Goal: Entertainment & Leisure: Consume media (video, audio)

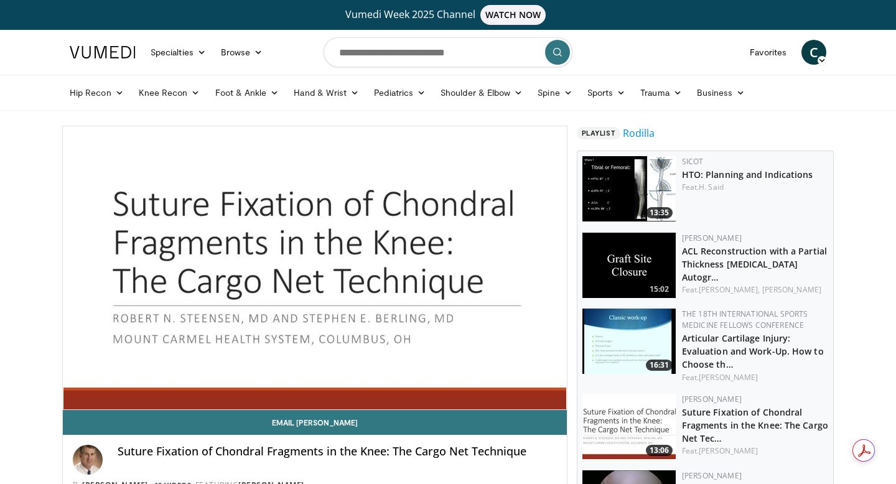
click at [556, 396] on div "10 seconds Tap to unmute" at bounding box center [315, 267] width 504 height 283
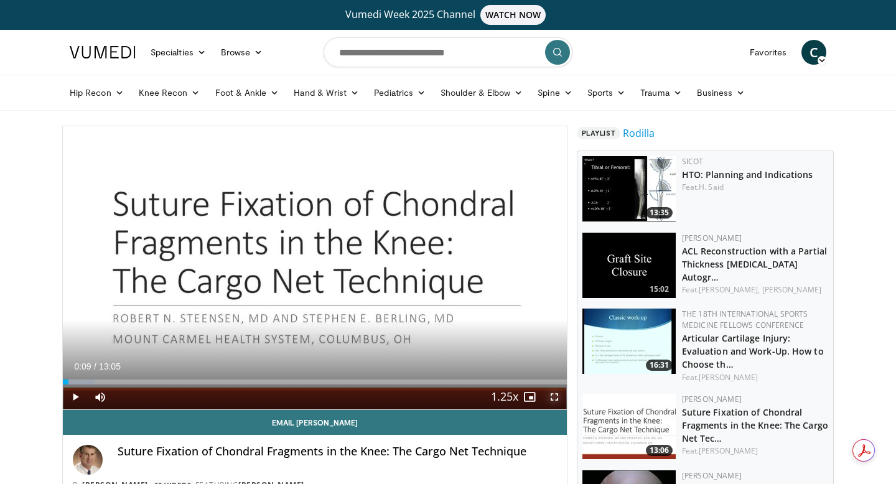
click at [555, 396] on span "Video Player" at bounding box center [554, 396] width 25 height 25
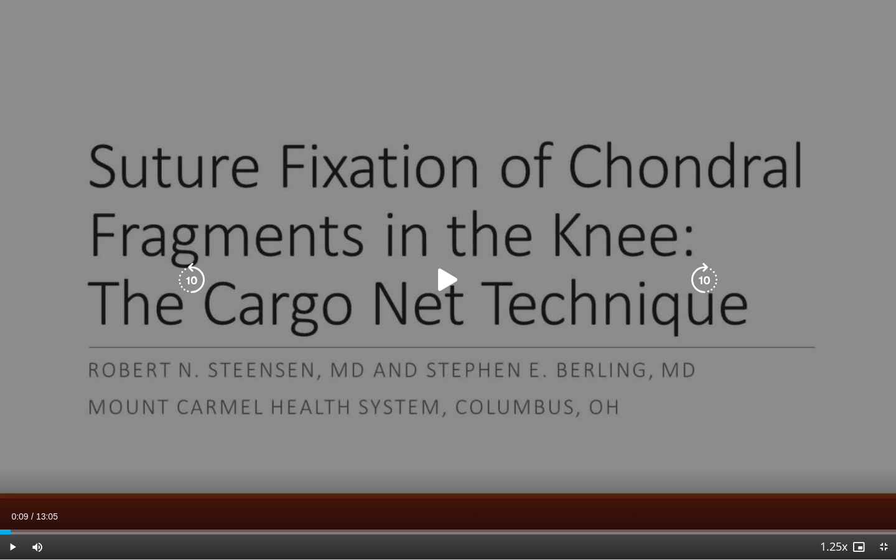
click at [368, 364] on div "10 seconds Tap to unmute" at bounding box center [448, 279] width 896 height 559
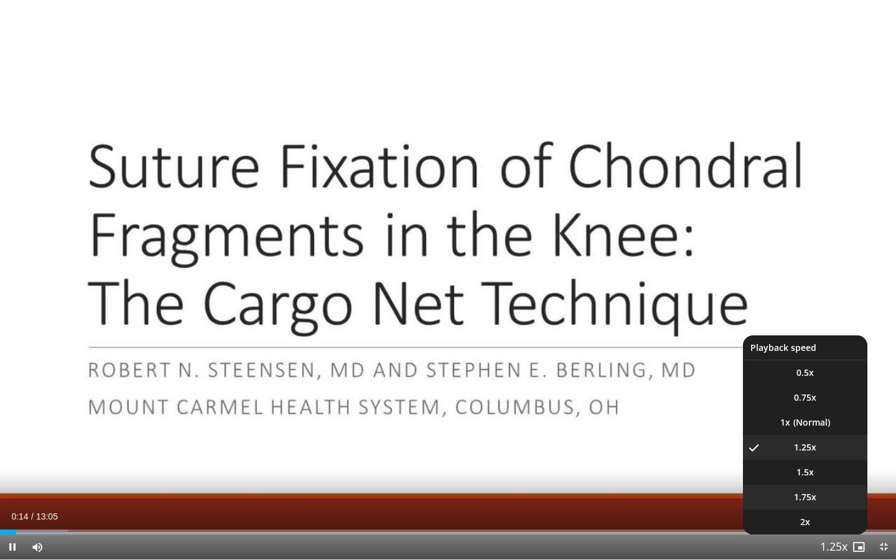
click at [823, 483] on li "1.75x" at bounding box center [805, 496] width 124 height 25
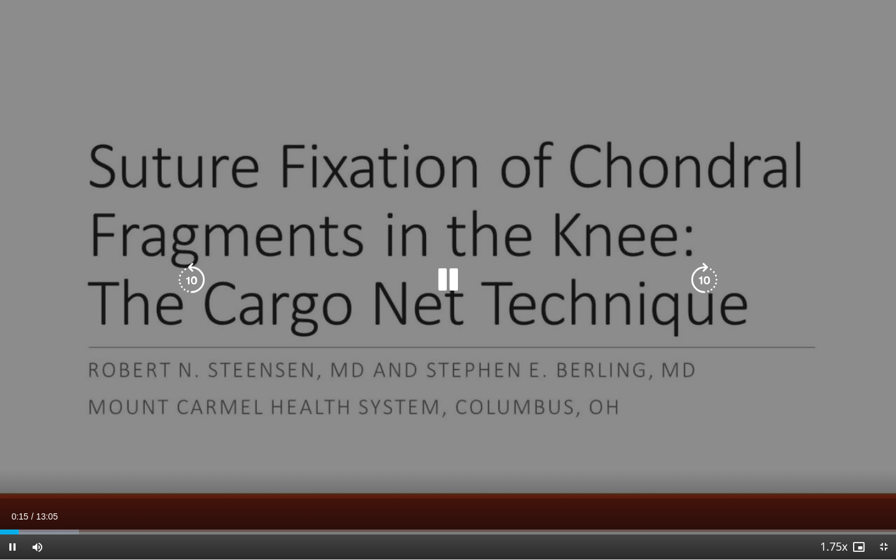
click at [838, 262] on div "10 seconds Tap to unmute" at bounding box center [448, 279] width 896 height 559
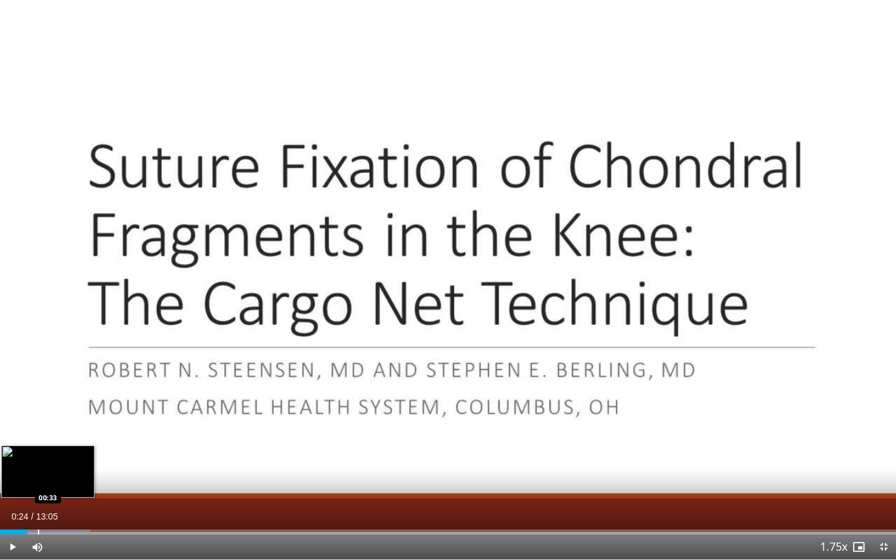
click at [38, 483] on div "Progress Bar" at bounding box center [38, 531] width 1 height 5
click at [44, 483] on div "Progress Bar" at bounding box center [44, 531] width 1 height 5
click at [51, 483] on div "Progress Bar" at bounding box center [51, 531] width 1 height 5
click at [57, 483] on div "Progress Bar" at bounding box center [57, 531] width 1 height 5
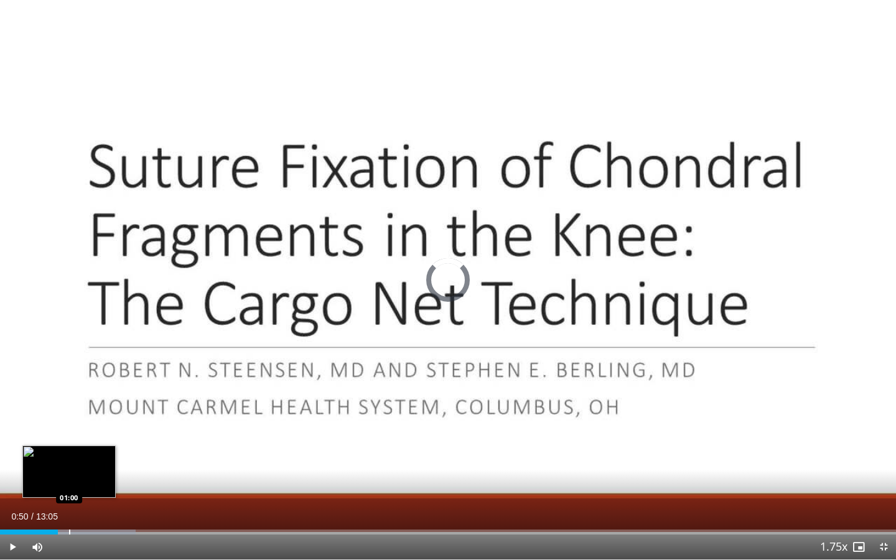
click at [69, 483] on div "Loaded : 15.15% 00:50 01:00" at bounding box center [448, 528] width 896 height 12
click at [88, 483] on div "Progress Bar" at bounding box center [88, 531] width 1 height 5
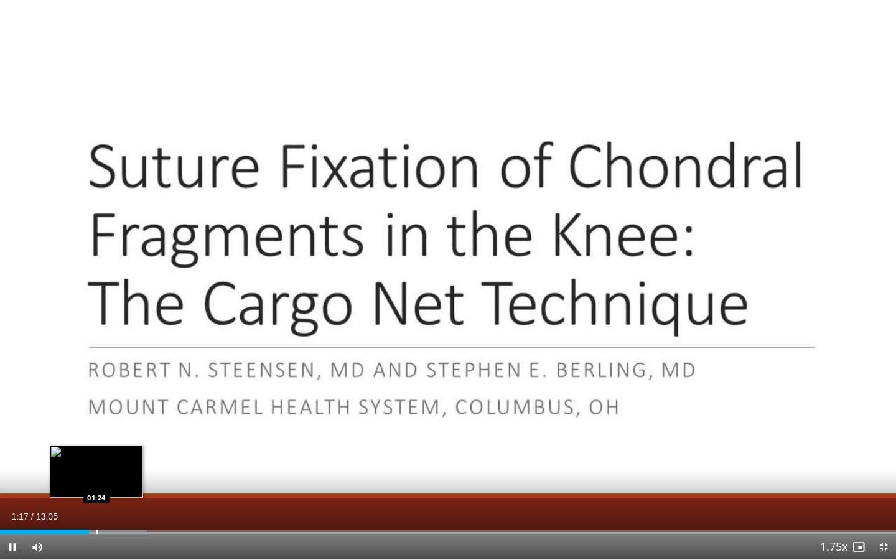
click at [96, 483] on div "Progress Bar" at bounding box center [96, 531] width 1 height 5
click at [104, 483] on div "Progress Bar" at bounding box center [104, 531] width 1 height 5
click at [111, 483] on div "Progress Bar" at bounding box center [111, 531] width 1 height 5
click at [121, 483] on video-js "**********" at bounding box center [448, 280] width 896 height 560
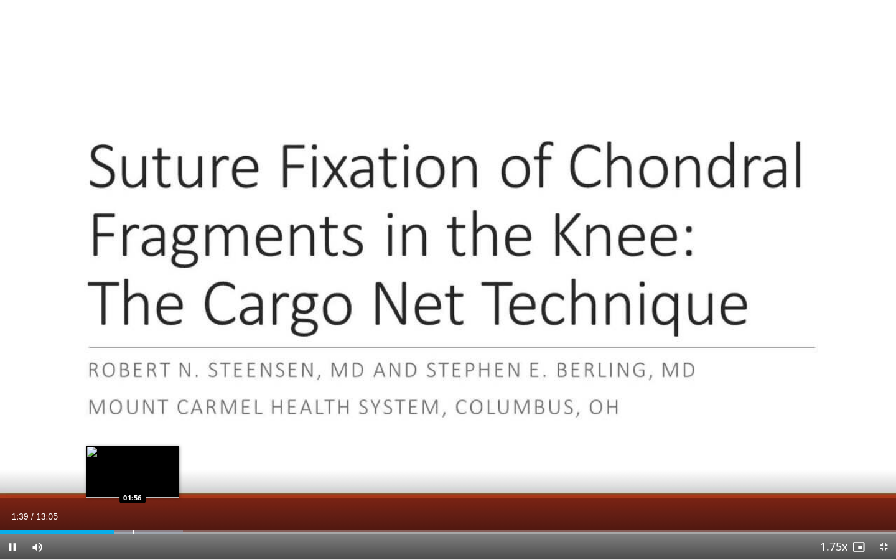
click at [132, 483] on div "Loaded : 20.40% 01:39 01:56" at bounding box center [448, 528] width 896 height 12
click at [147, 483] on div "Loaded : 22.95% 01:59 02:09" at bounding box center [448, 528] width 896 height 12
click at [156, 483] on div "Loaded : 22.95% 02:10 02:17" at bounding box center [448, 528] width 896 height 12
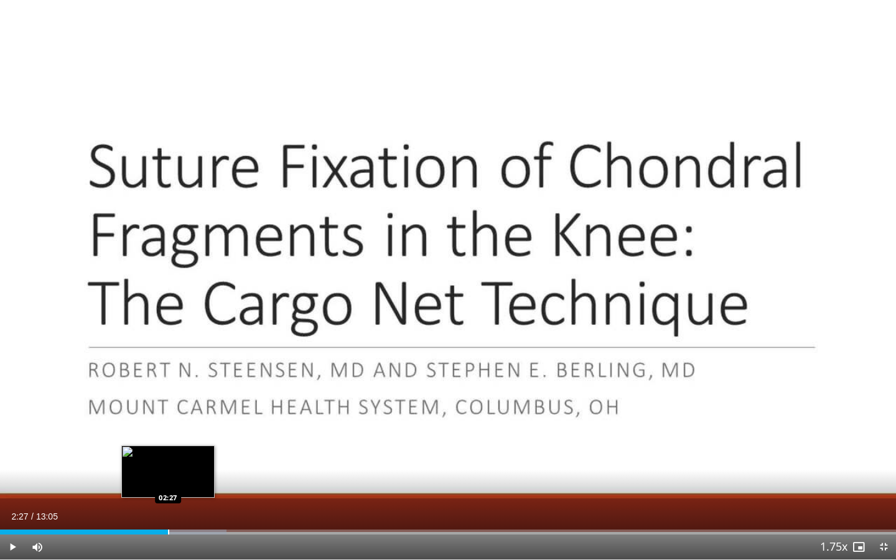
click at [168, 483] on div "Loaded : 25.26% 02:18 02:27" at bounding box center [448, 528] width 896 height 12
click at [186, 483] on div "Loaded : 26.52% 02:28 02:43" at bounding box center [448, 528] width 896 height 12
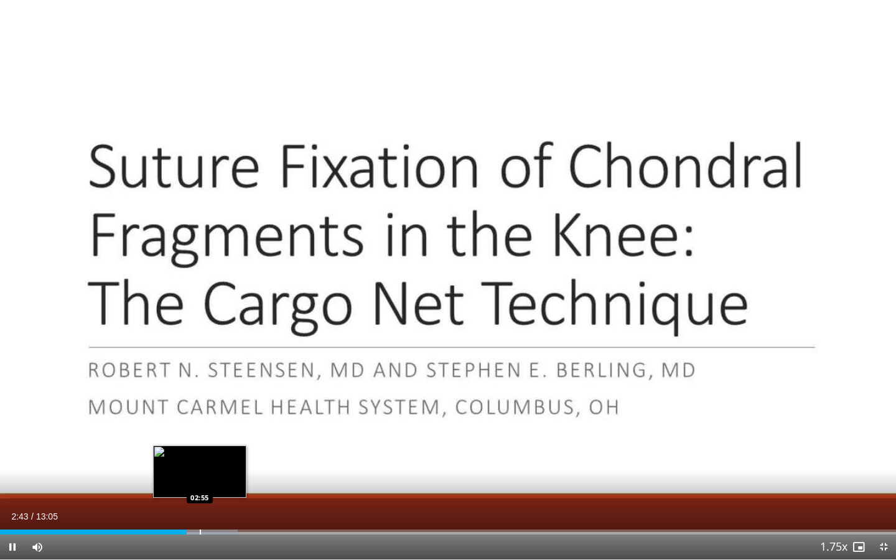
click at [199, 483] on div "Loaded : 26.52% 02:43 02:55" at bounding box center [448, 528] width 896 height 12
click at [215, 483] on div "Loaded : 30.31% 02:55 03:08" at bounding box center [448, 528] width 896 height 12
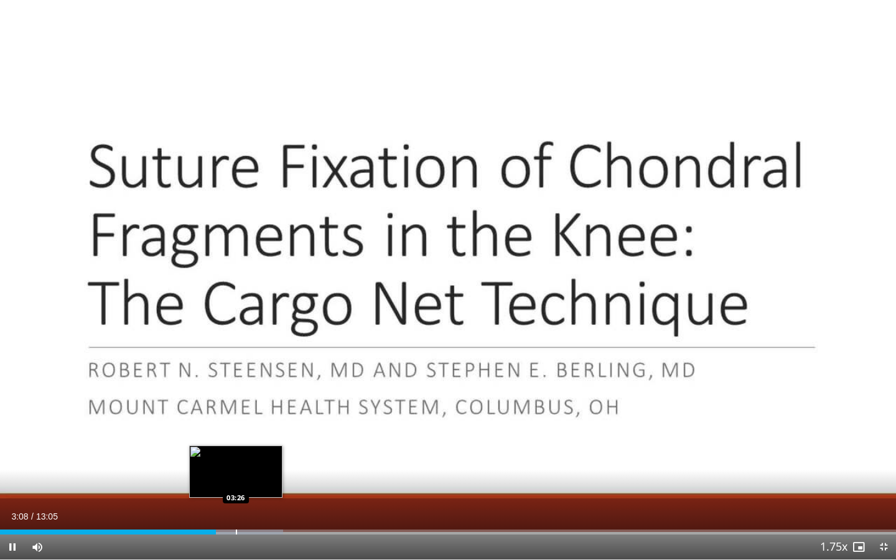
click at [235, 483] on div "Loaded : 31.57% 03:09 03:26" at bounding box center [448, 528] width 896 height 12
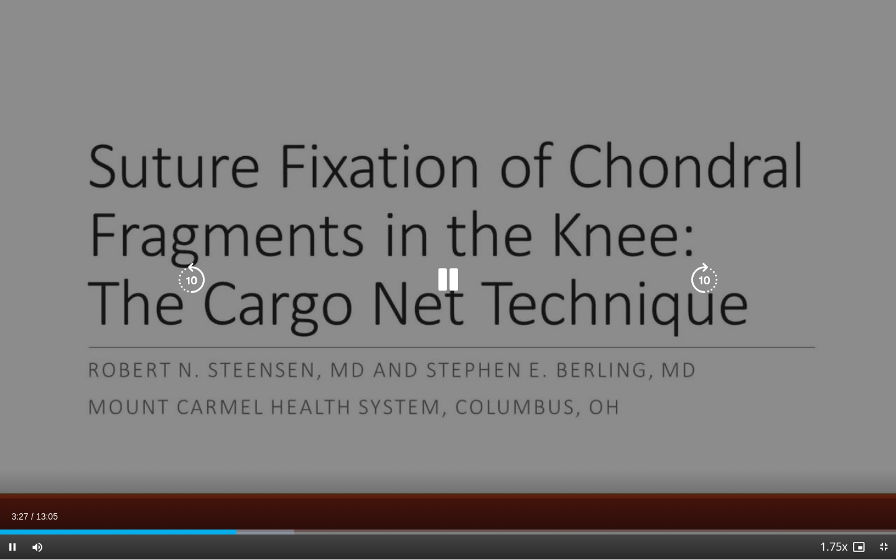
click at [255, 483] on video-js "**********" at bounding box center [448, 280] width 896 height 560
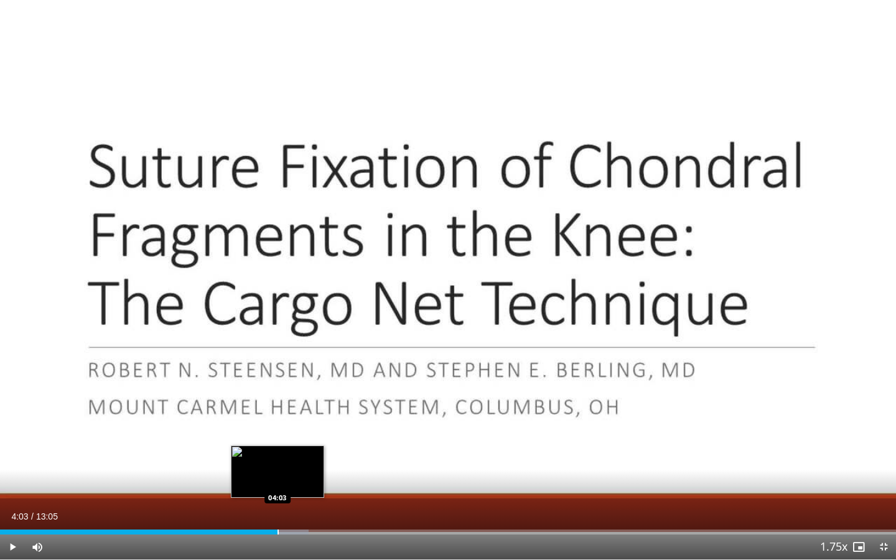
click at [277, 483] on div "Progress Bar" at bounding box center [277, 531] width 1 height 5
click at [290, 483] on div "Progress Bar" at bounding box center [290, 531] width 1 height 5
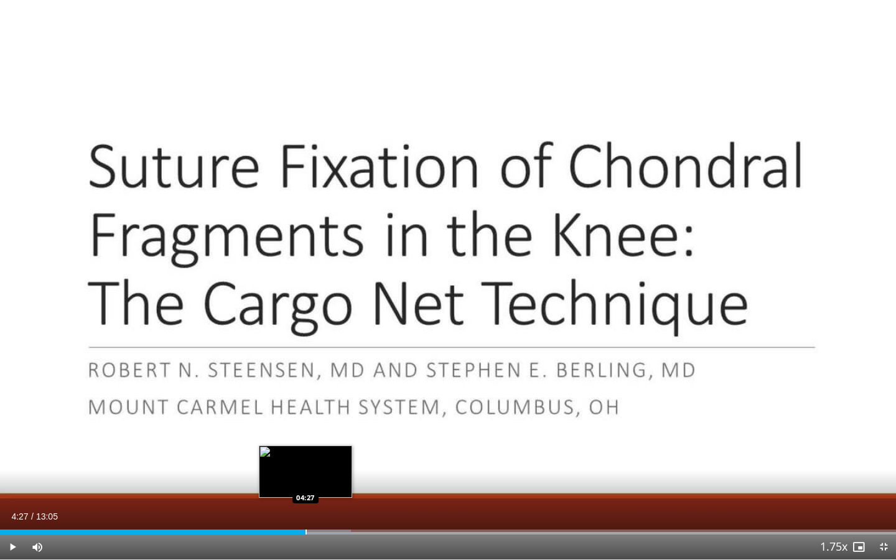
click at [305, 483] on div "Progress Bar" at bounding box center [305, 531] width 1 height 5
click at [318, 483] on div "Progress Bar" at bounding box center [318, 531] width 1 height 5
click at [333, 483] on div "Progress Bar" at bounding box center [333, 531] width 1 height 5
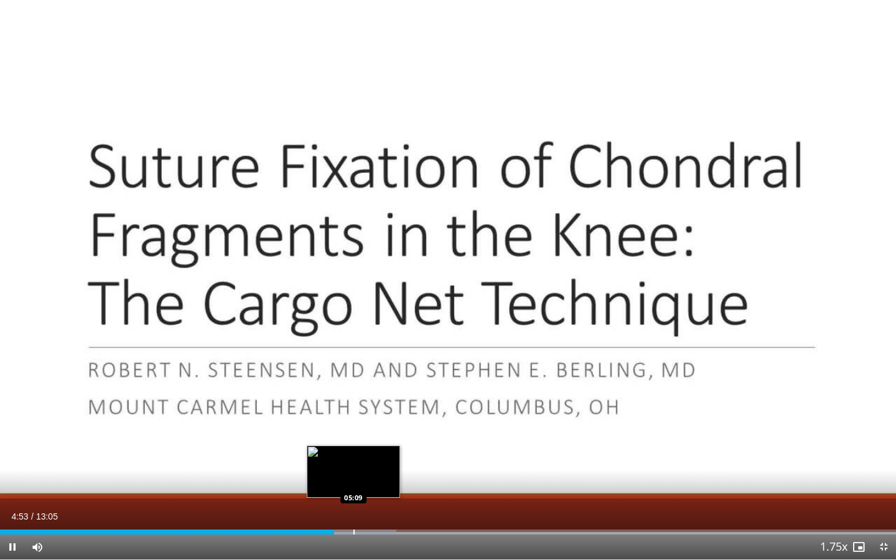
click at [353, 483] on div "Loaded : 44.21% 04:53 05:09" at bounding box center [448, 528] width 896 height 12
click at [369, 483] on div "Loaded : 45.89% 05:10 05:23" at bounding box center [448, 528] width 896 height 12
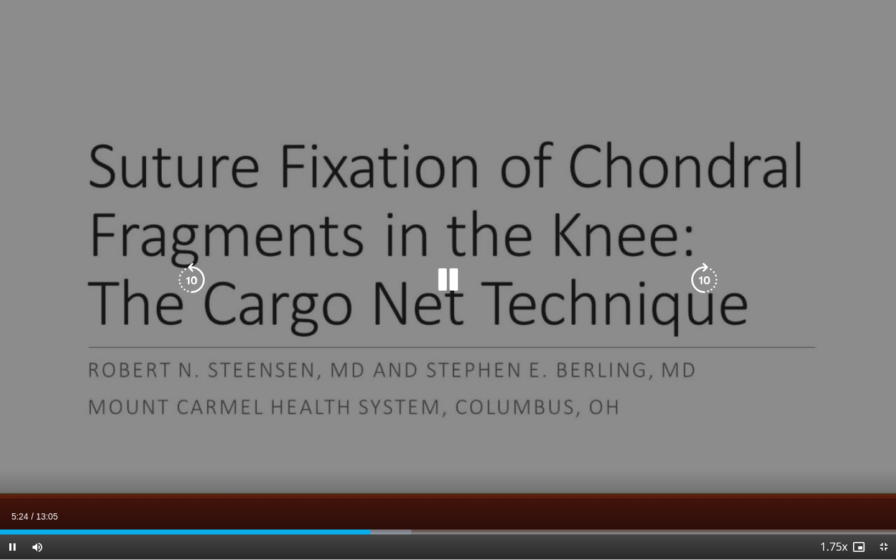
click at [384, 483] on div "Loaded : 45.89% 05:24 05:23" at bounding box center [448, 531] width 896 height 5
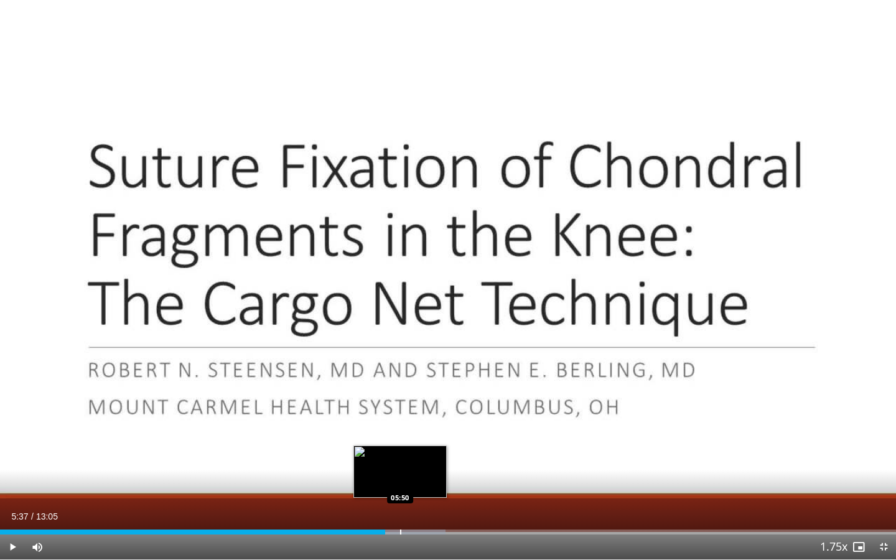
click at [400, 483] on div "Progress Bar" at bounding box center [400, 531] width 1 height 5
click at [412, 483] on div "Progress Bar" at bounding box center [412, 531] width 1 height 5
click at [425, 483] on div "Progress Bar" at bounding box center [425, 531] width 1 height 5
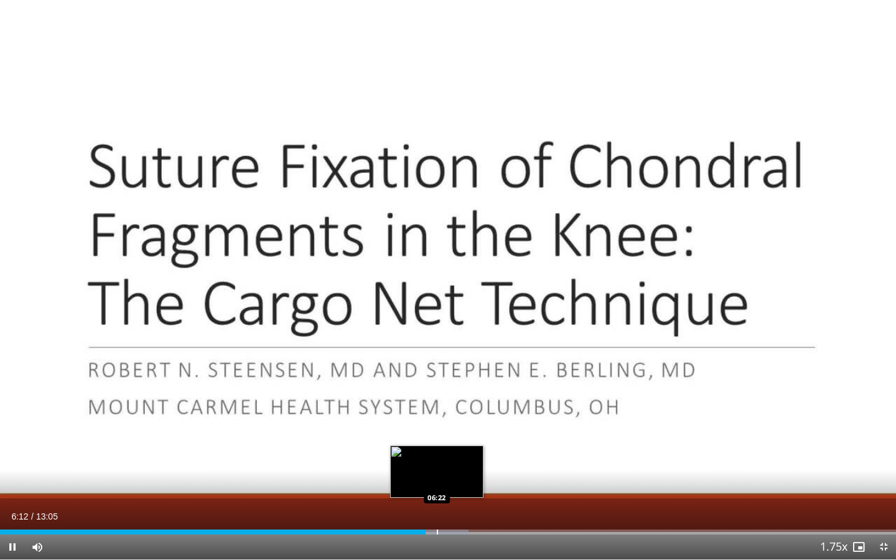
click at [437, 483] on div "Progress Bar" at bounding box center [437, 531] width 1 height 5
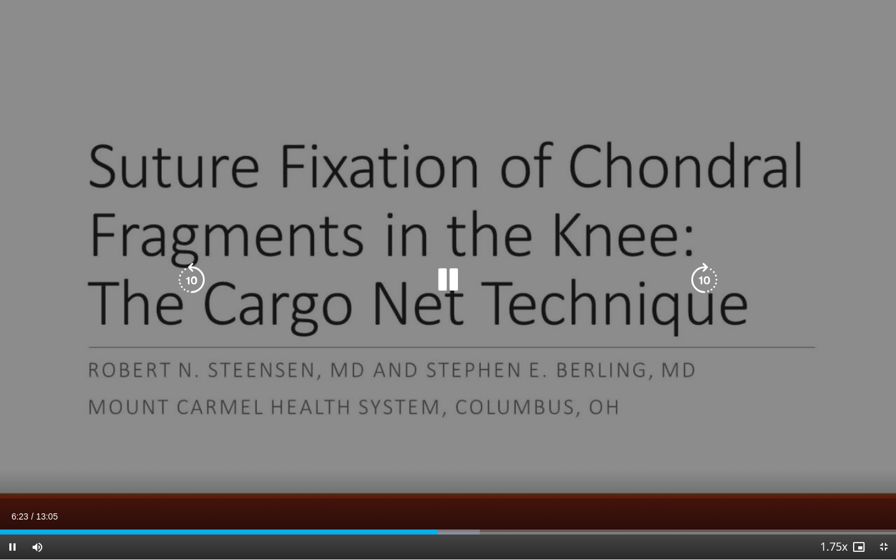
click at [450, 483] on video-js "**********" at bounding box center [448, 280] width 896 height 560
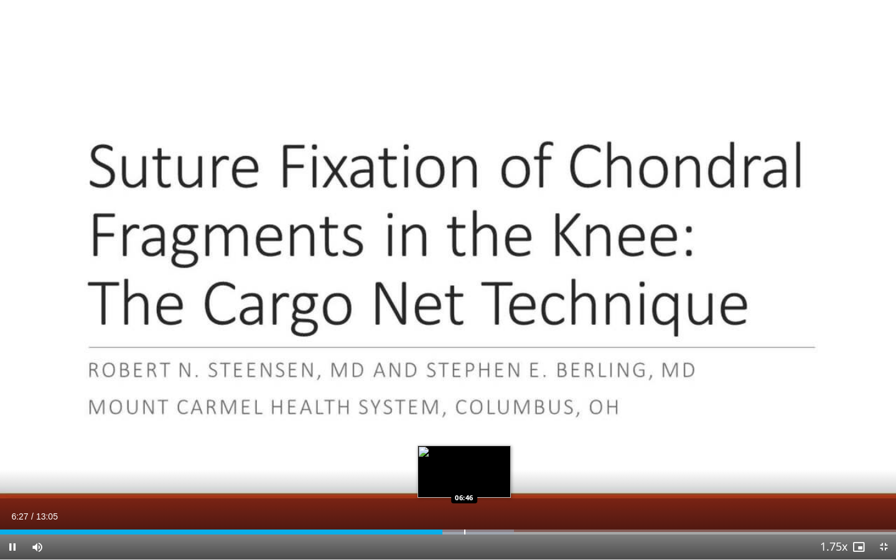
click at [464, 483] on div "Progress Bar" at bounding box center [464, 531] width 1 height 5
click at [477, 483] on div "Progress Bar" at bounding box center [477, 531] width 1 height 5
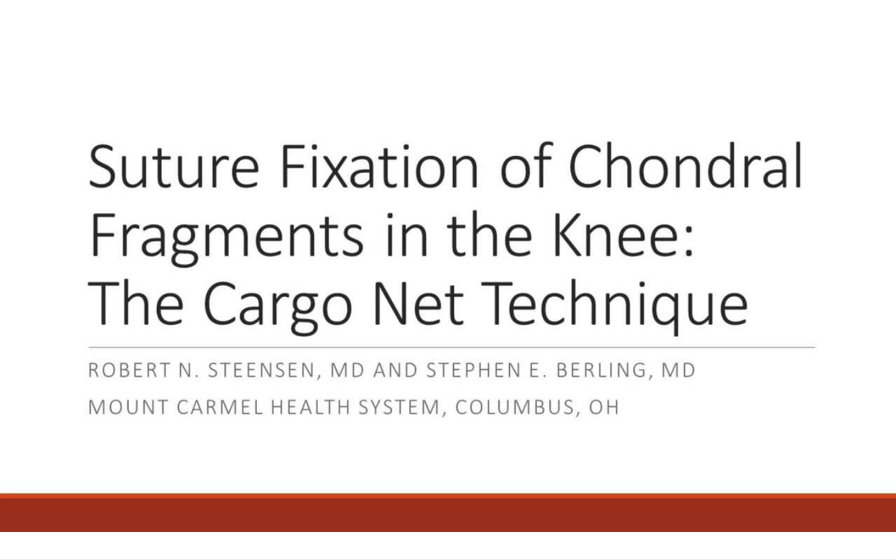
click at [488, 483] on div "10 seconds Tap to unmute" at bounding box center [448, 279] width 896 height 559
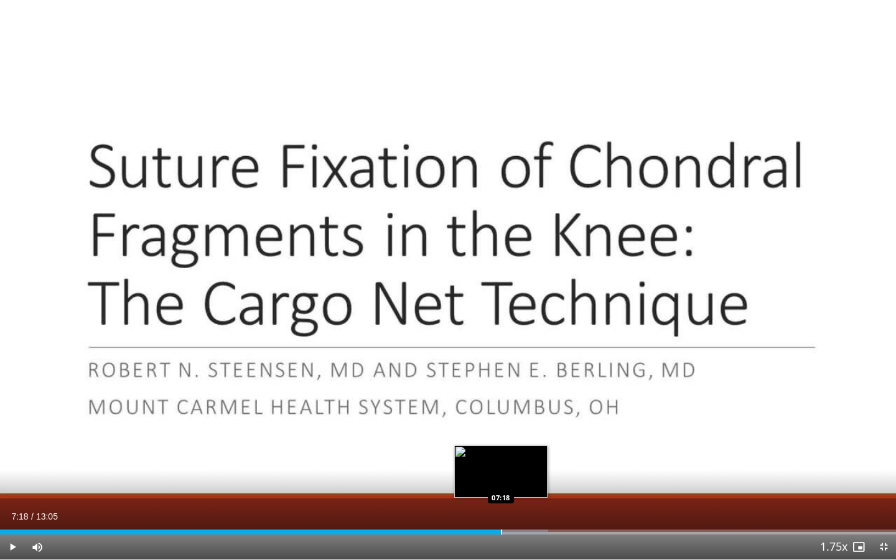
click at [501, 483] on div "Progress Bar" at bounding box center [501, 531] width 1 height 5
click at [515, 483] on div "Progress Bar" at bounding box center [515, 531] width 1 height 5
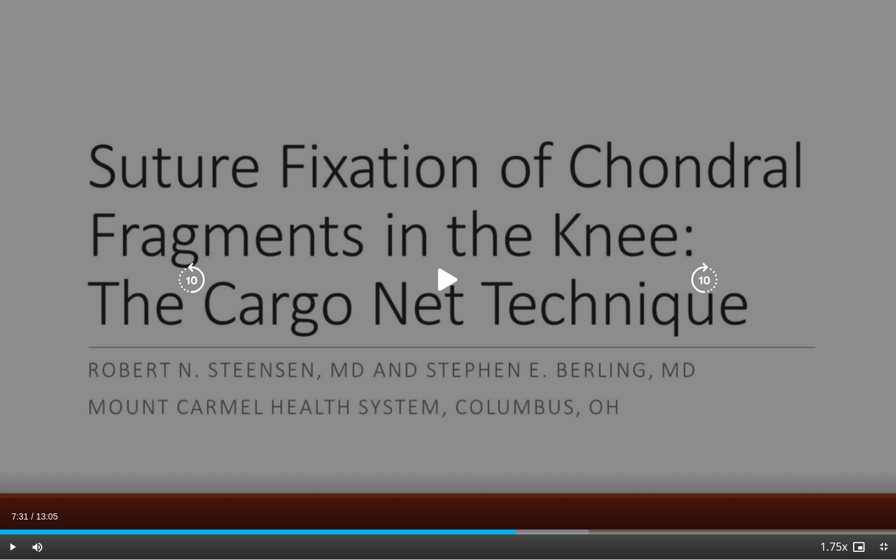
click at [480, 483] on div "10 seconds Tap to unmute" at bounding box center [448, 279] width 896 height 559
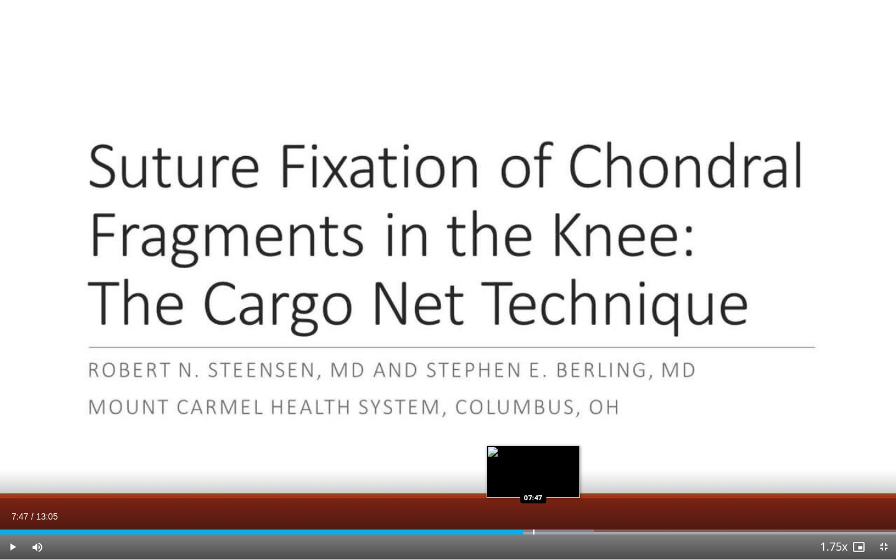
click at [533, 483] on div "Progress Bar" at bounding box center [533, 531] width 1 height 5
click at [554, 483] on div "Progress Bar" at bounding box center [554, 531] width 1 height 5
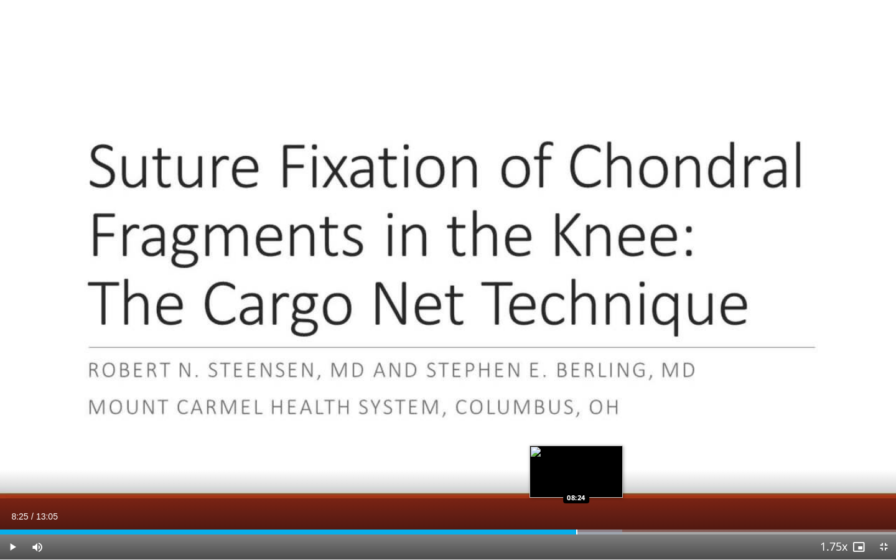
click at [576, 483] on div "Progress Bar" at bounding box center [576, 531] width 1 height 5
click at [598, 483] on div "Progress Bar" at bounding box center [598, 531] width 1 height 5
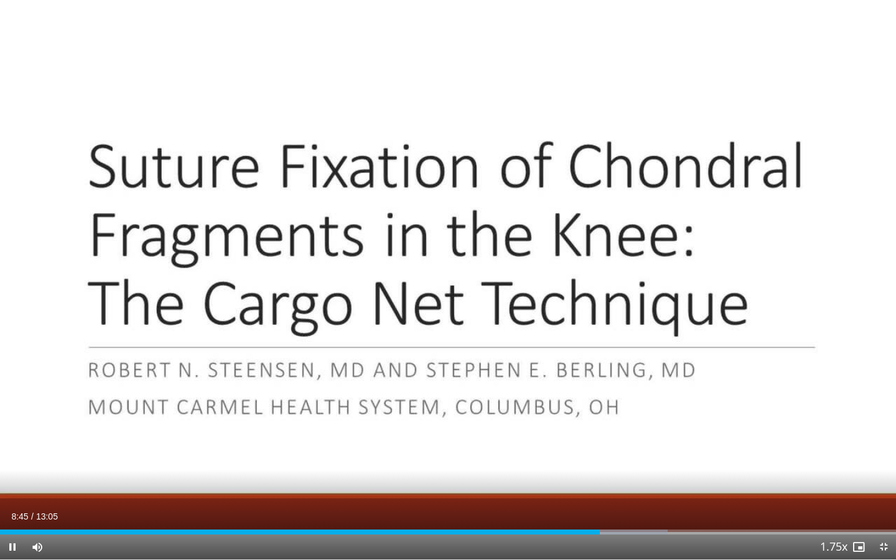
click at [619, 483] on div "Current Time 8:45 / Duration 13:05 Pause Skip Backward Skip Forward Mute Loaded…" at bounding box center [448, 546] width 896 height 25
click at [627, 483] on div "Progress Bar" at bounding box center [627, 531] width 1 height 5
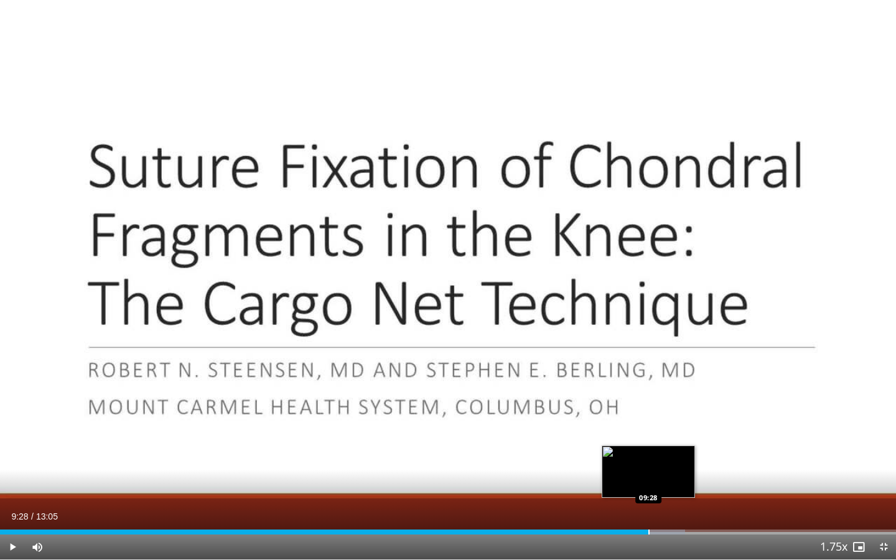
click at [648, 483] on div "Progress Bar" at bounding box center [648, 531] width 1 height 5
click at [671, 483] on div "Progress Bar" at bounding box center [671, 531] width 1 height 5
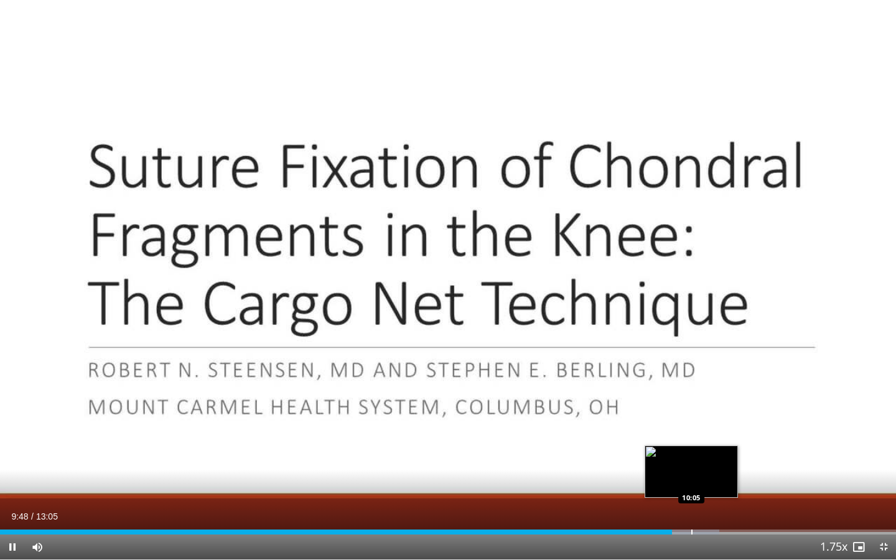
click at [691, 483] on div "Progress Bar" at bounding box center [691, 531] width 1 height 5
click at [712, 483] on div "Progress Bar" at bounding box center [712, 531] width 1 height 5
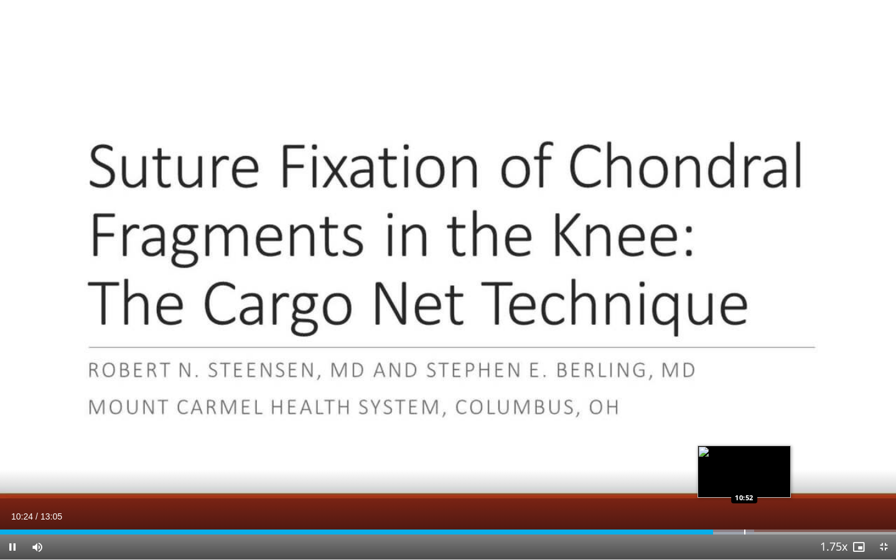
click at [744, 483] on div "Progress Bar" at bounding box center [744, 531] width 1 height 5
click at [769, 483] on div "Loaded : 86.69% 11:15 11:15" at bounding box center [448, 528] width 896 height 12
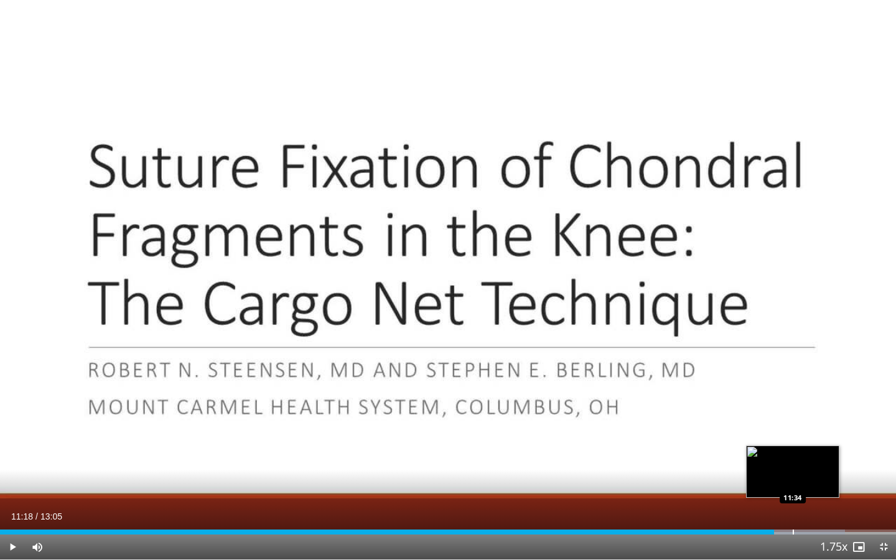
click at [792, 483] on div "Progress Bar" at bounding box center [792, 531] width 1 height 5
click at [817, 483] on div "Progress Bar" at bounding box center [817, 531] width 1 height 5
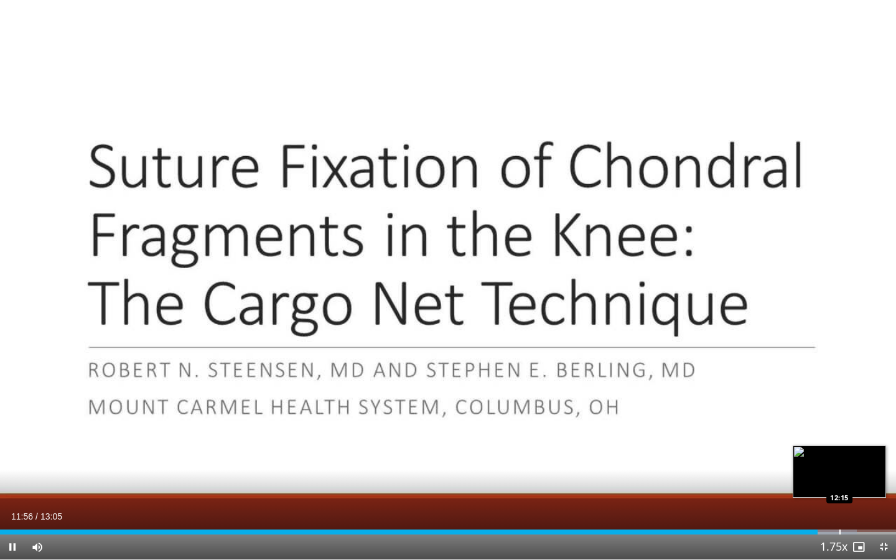
click at [839, 483] on div "Progress Bar" at bounding box center [839, 531] width 1 height 5
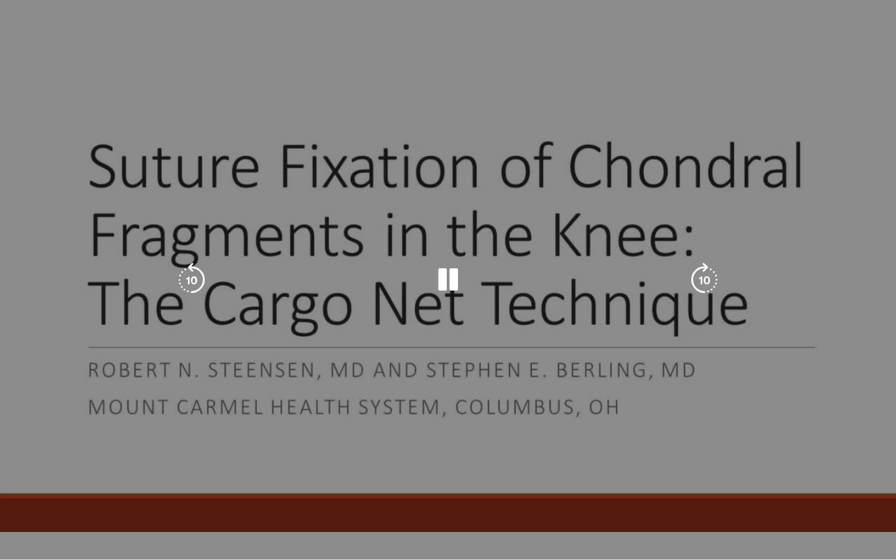
click at [865, 483] on video-js "**********" at bounding box center [448, 280] width 896 height 560
